Goal: Task Accomplishment & Management: Use online tool/utility

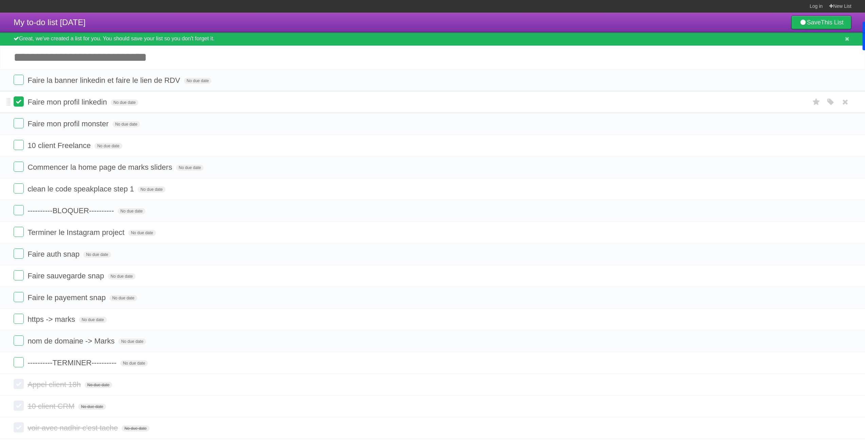
click at [20, 103] on label at bounding box center [19, 101] width 10 height 10
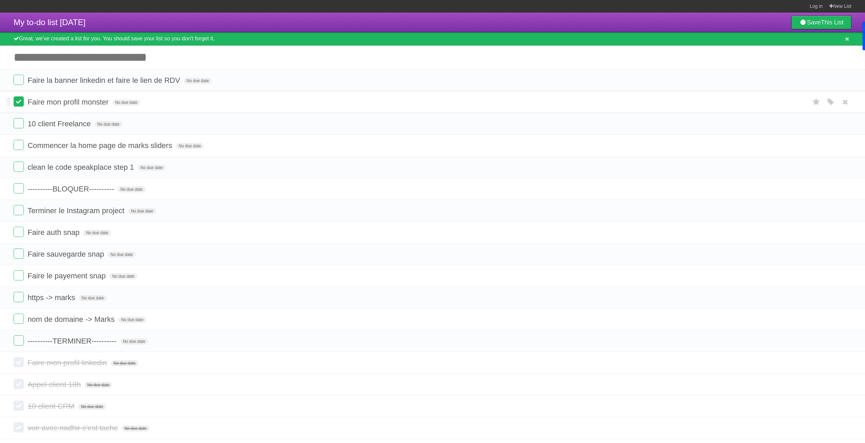
click at [19, 103] on label at bounding box center [19, 101] width 10 height 10
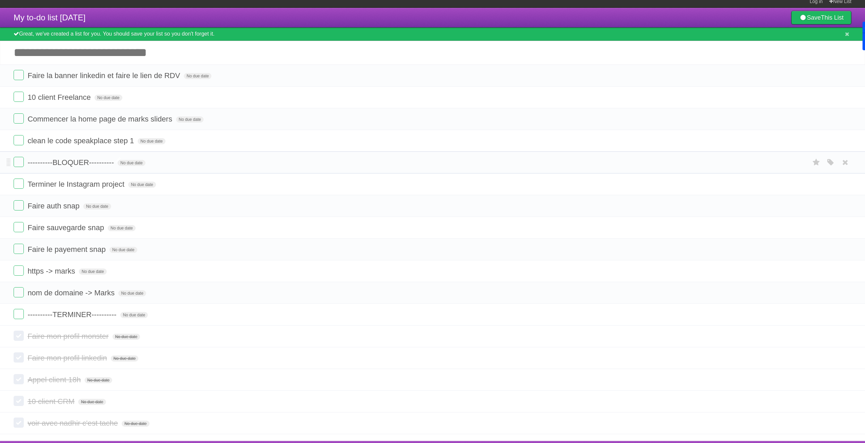
scroll to position [20, 0]
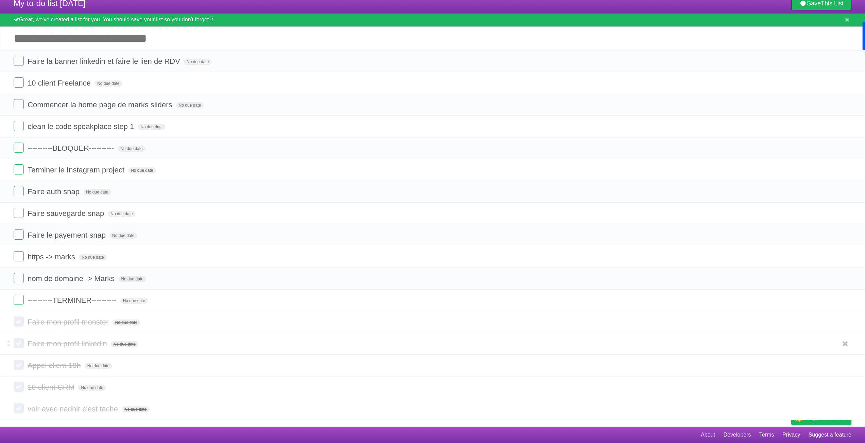
click at [22, 342] on label at bounding box center [19, 343] width 10 height 10
click at [20, 322] on label at bounding box center [19, 322] width 10 height 10
drag, startPoint x: 11, startPoint y: 321, endPoint x: 12, endPoint y: 317, distance: 4.3
click at [12, 317] on li "Faire mon profil linkedin No due date White Red Blue Green Purple Orange" at bounding box center [432, 323] width 865 height 22
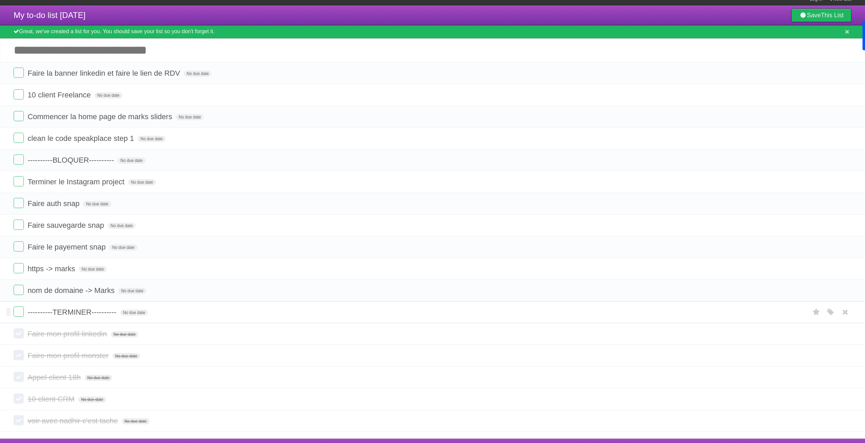
scroll to position [0, 0]
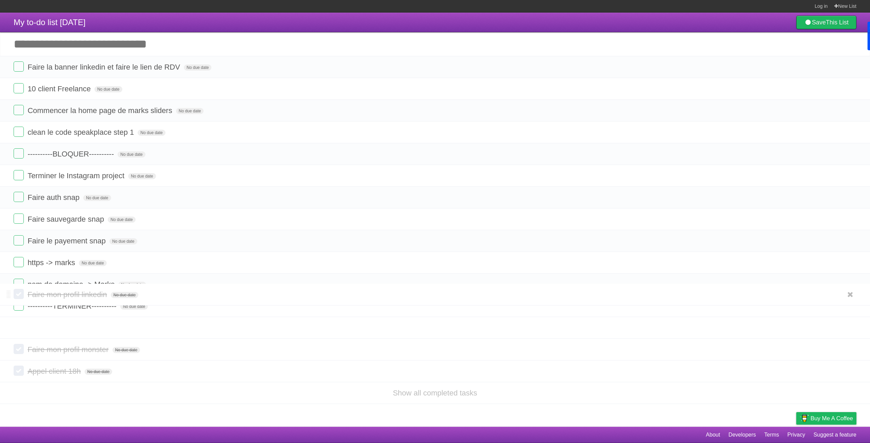
drag, startPoint x: 10, startPoint y: 328, endPoint x: 6, endPoint y: 296, distance: 32.8
click at [65, 327] on span "Faire mon profil linkedin" at bounding box center [68, 328] width 81 height 8
click at [15, 326] on label at bounding box center [19, 327] width 10 height 10
click at [20, 349] on label at bounding box center [19, 349] width 10 height 10
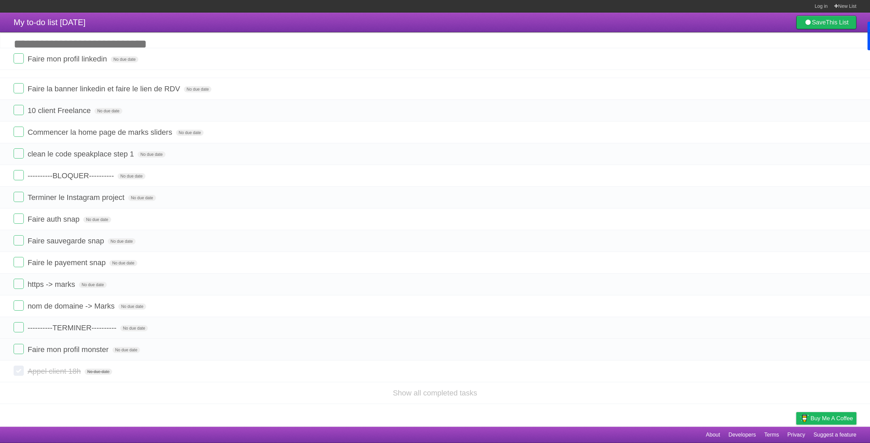
drag, startPoint x: 9, startPoint y: 329, endPoint x: -3, endPoint y: 59, distance: 270.0
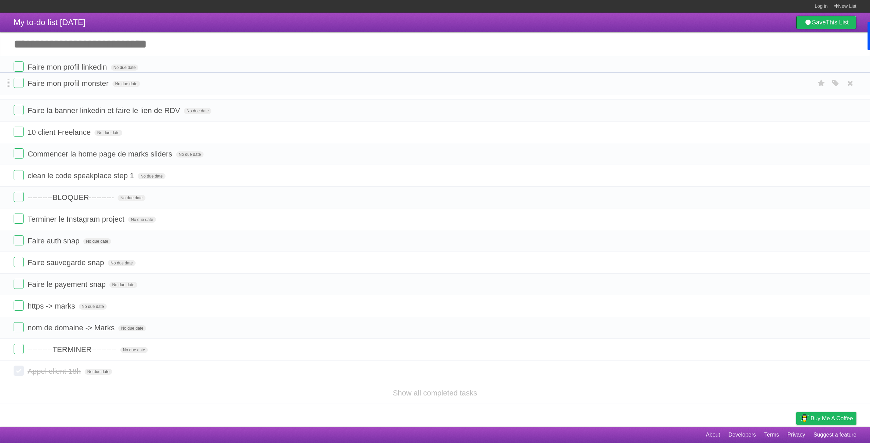
drag, startPoint x: 9, startPoint y: 350, endPoint x: 13, endPoint y: 83, distance: 267.0
click at [21, 66] on label at bounding box center [19, 66] width 10 height 10
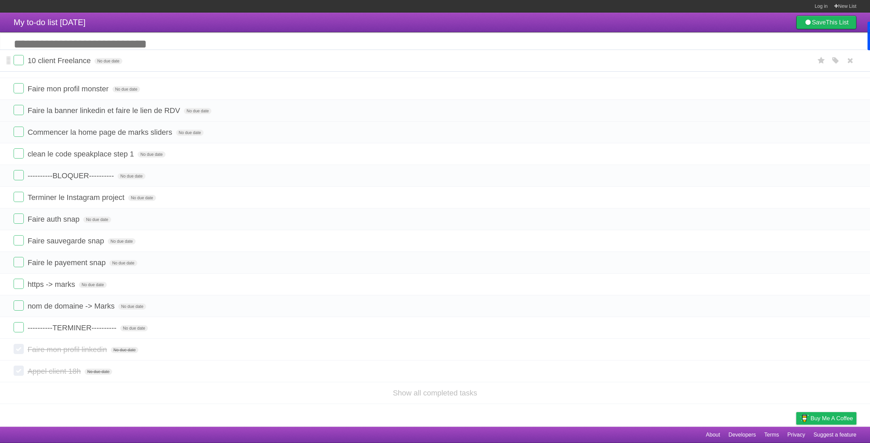
drag, startPoint x: 10, startPoint y: 112, endPoint x: 8, endPoint y: 61, distance: 50.6
